Goal: Task Accomplishment & Management: Use online tool/utility

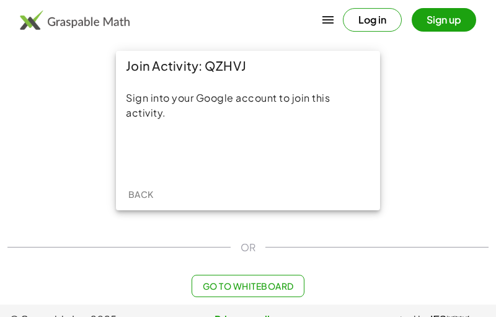
scroll to position [14, 0]
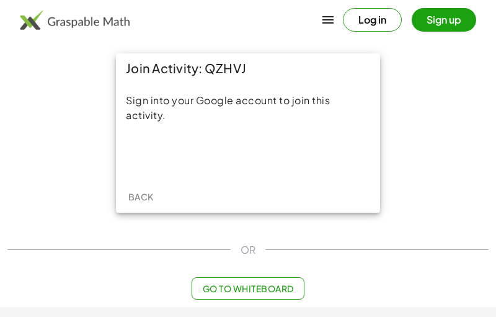
click at [257, 147] on div "Acceder con Google. Se abre en una pestaña nueva" at bounding box center [248, 154] width 118 height 27
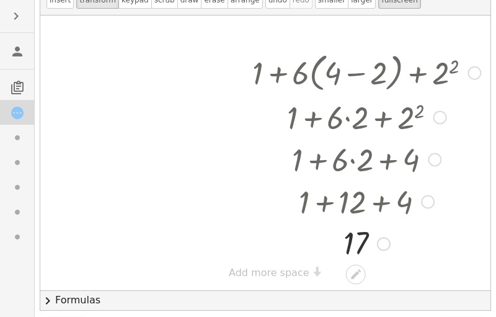
scroll to position [90, 0]
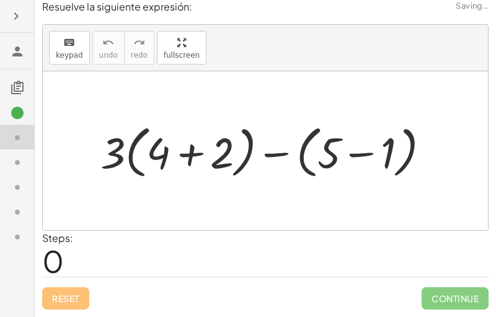
scroll to position [0, 0]
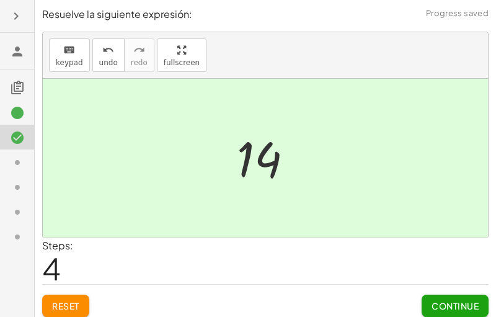
click at [454, 311] on span "Continue" at bounding box center [454, 305] width 47 height 11
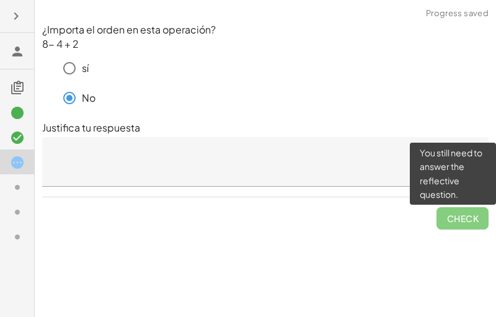
click at [439, 210] on span "Check" at bounding box center [462, 213] width 52 height 32
click at [451, 220] on span "Check" at bounding box center [462, 213] width 52 height 32
click at [462, 219] on span "Check" at bounding box center [462, 213] width 52 height 32
click at [121, 174] on textarea at bounding box center [265, 162] width 446 height 50
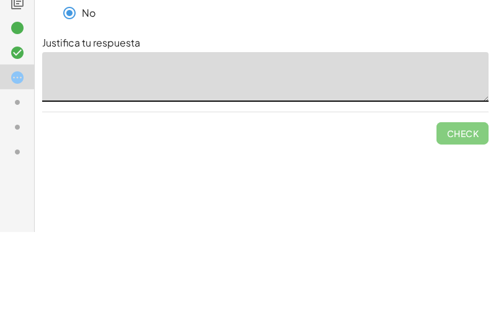
click at [159, 162] on div "Sigue las instrucciones que se especifican a continuación. Usa la función de di…" at bounding box center [265, 158] width 461 height 317
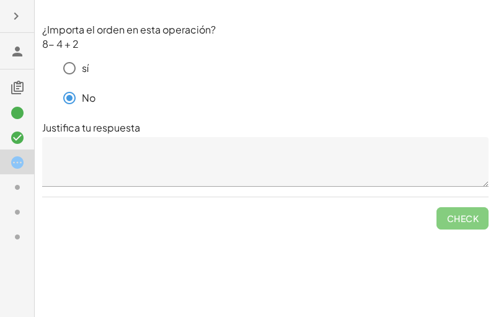
click at [90, 157] on textarea at bounding box center [265, 162] width 446 height 50
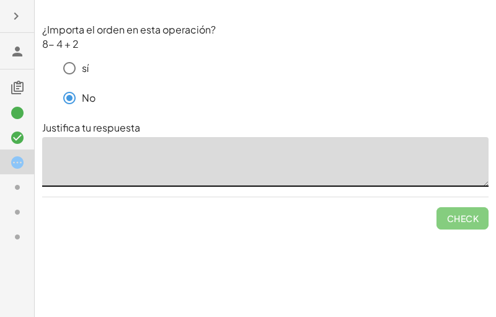
click at [90, 242] on div "Sigue las instrucciones que se especifican a continuación. Usa la función de di…" at bounding box center [265, 158] width 461 height 317
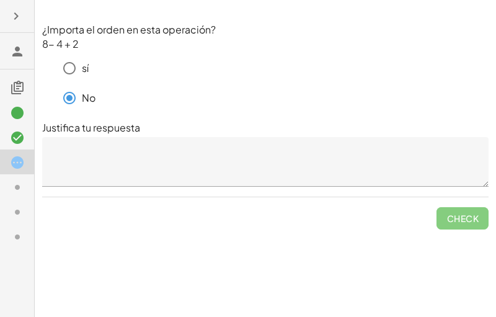
click at [83, 154] on textarea at bounding box center [265, 162] width 446 height 50
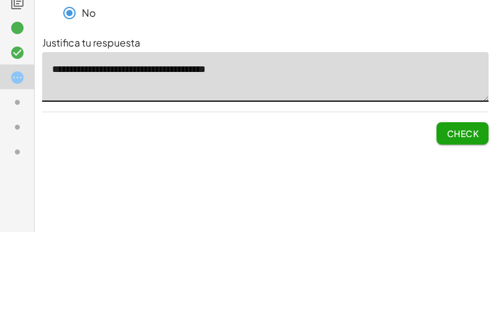
click at [455, 207] on button "Check" at bounding box center [462, 218] width 52 height 22
type textarea "**********"
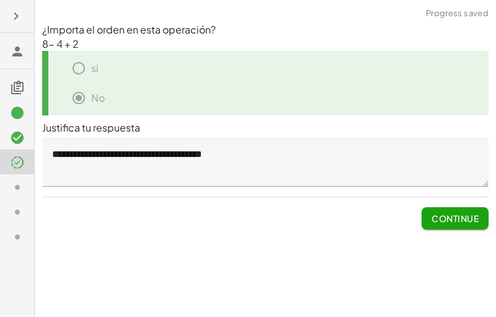
click at [454, 216] on span "Continue" at bounding box center [454, 218] width 47 height 11
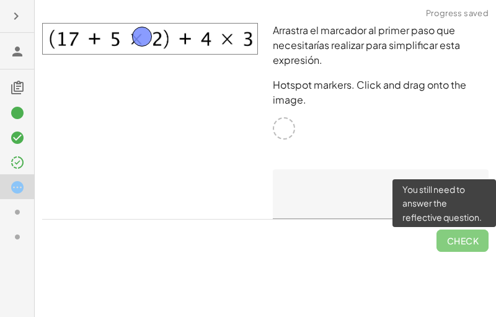
click at [464, 237] on span "Check" at bounding box center [462, 235] width 52 height 32
click at [355, 198] on textarea at bounding box center [381, 194] width 216 height 50
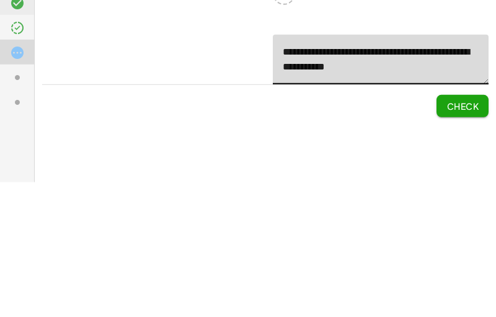
click at [470, 235] on span "Check" at bounding box center [462, 240] width 32 height 11
type textarea "**********"
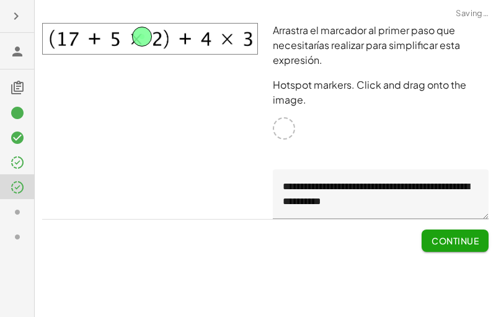
click at [442, 235] on span "Continue" at bounding box center [454, 240] width 47 height 11
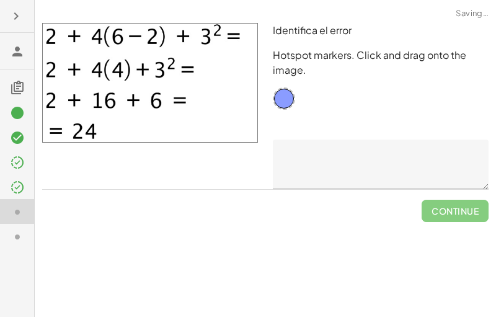
scroll to position [0, 0]
click at [330, 170] on textarea at bounding box center [381, 164] width 216 height 50
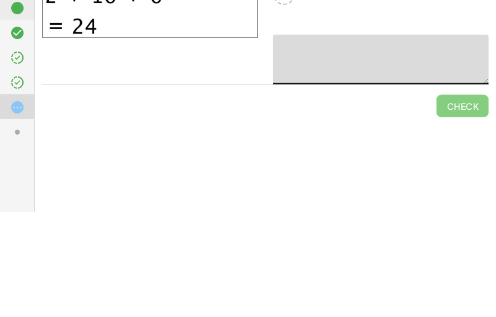
type textarea "*"
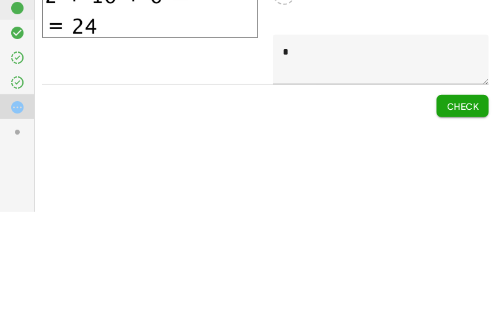
scroll to position [33, 0]
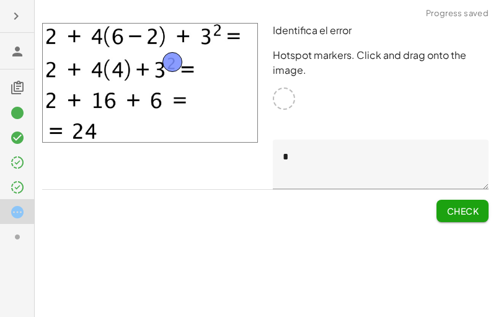
type textarea "*"
click at [461, 205] on span "Check" at bounding box center [462, 210] width 32 height 11
click at [465, 205] on span "Continue" at bounding box center [454, 210] width 47 height 11
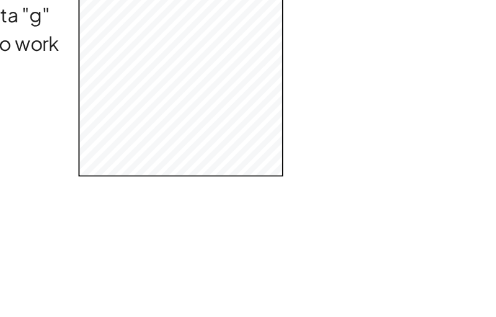
scroll to position [0, 0]
